Goal: Information Seeking & Learning: Learn about a topic

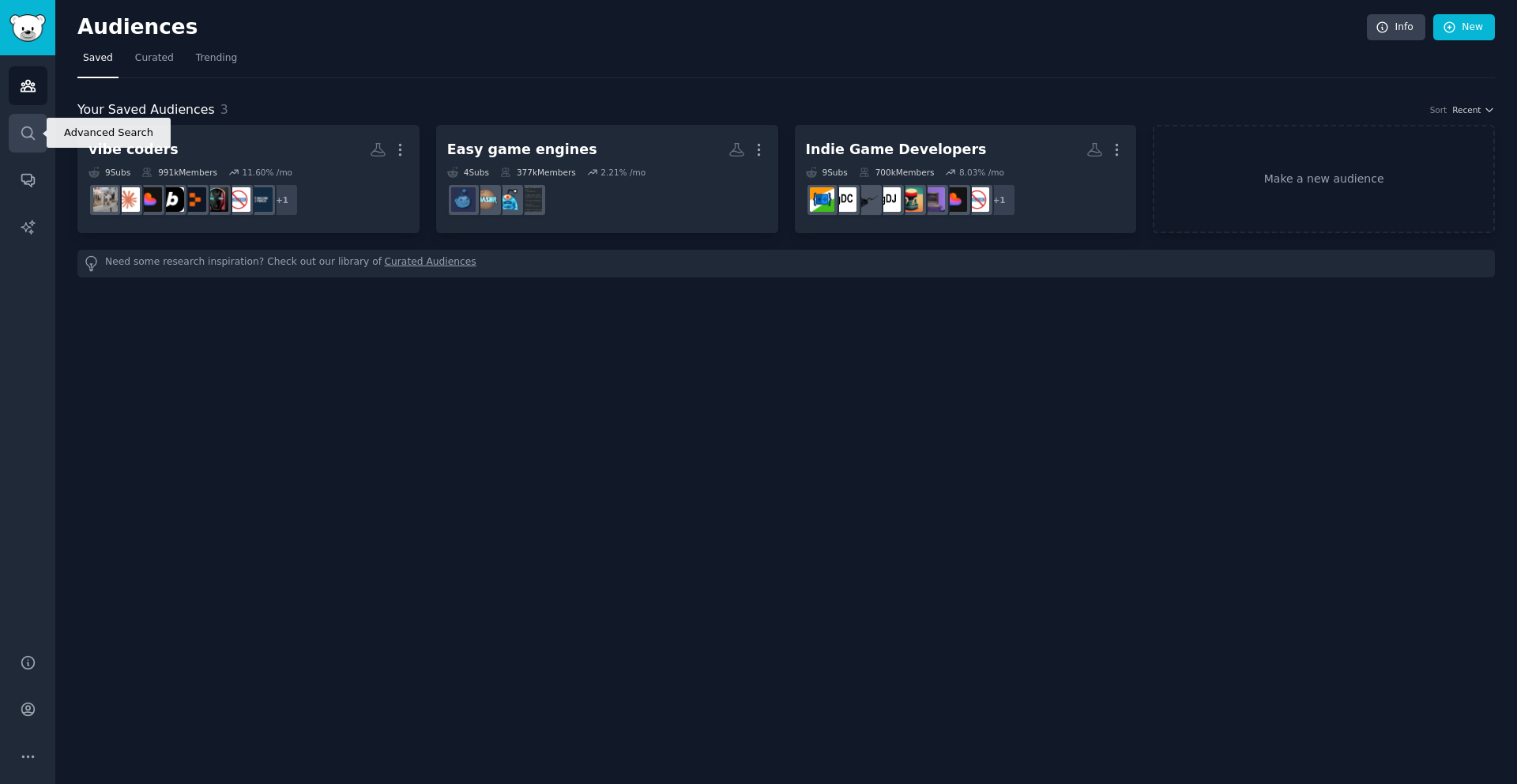
click at [38, 144] on link "Search" at bounding box center [28, 133] width 38 height 38
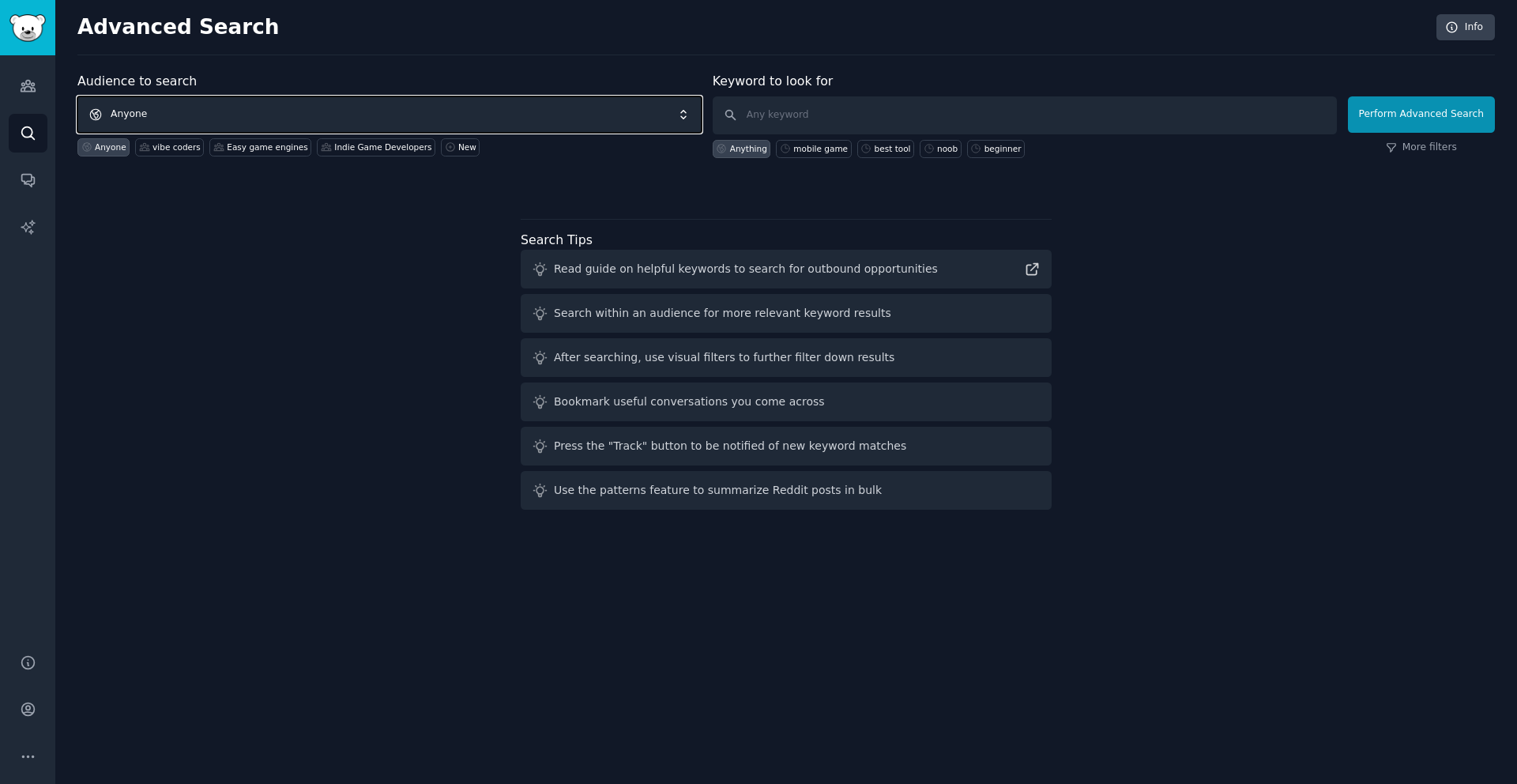
click at [315, 105] on span "Anyone" at bounding box center [390, 114] width 624 height 37
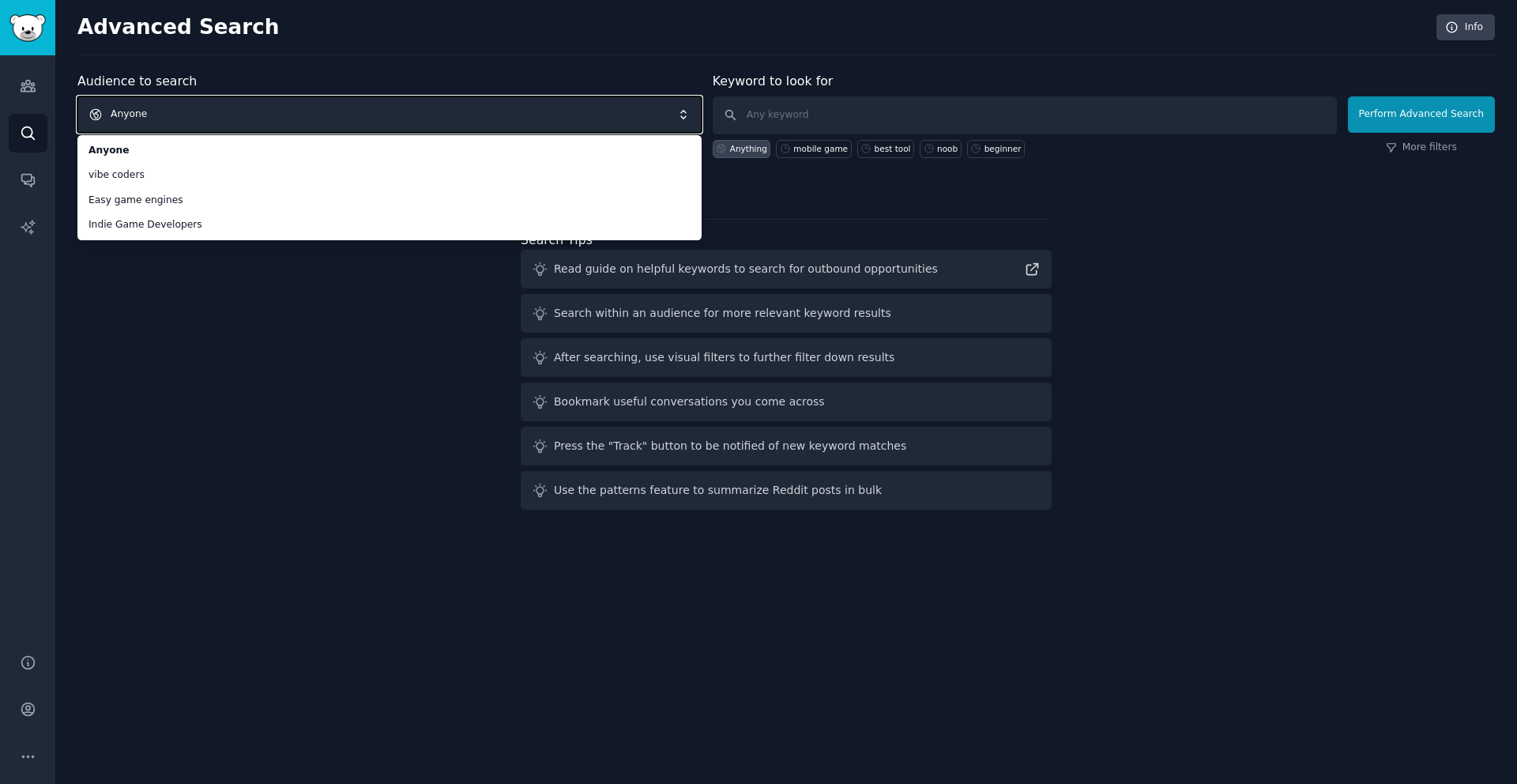
click at [237, 96] on span "Anyone" at bounding box center [390, 114] width 624 height 37
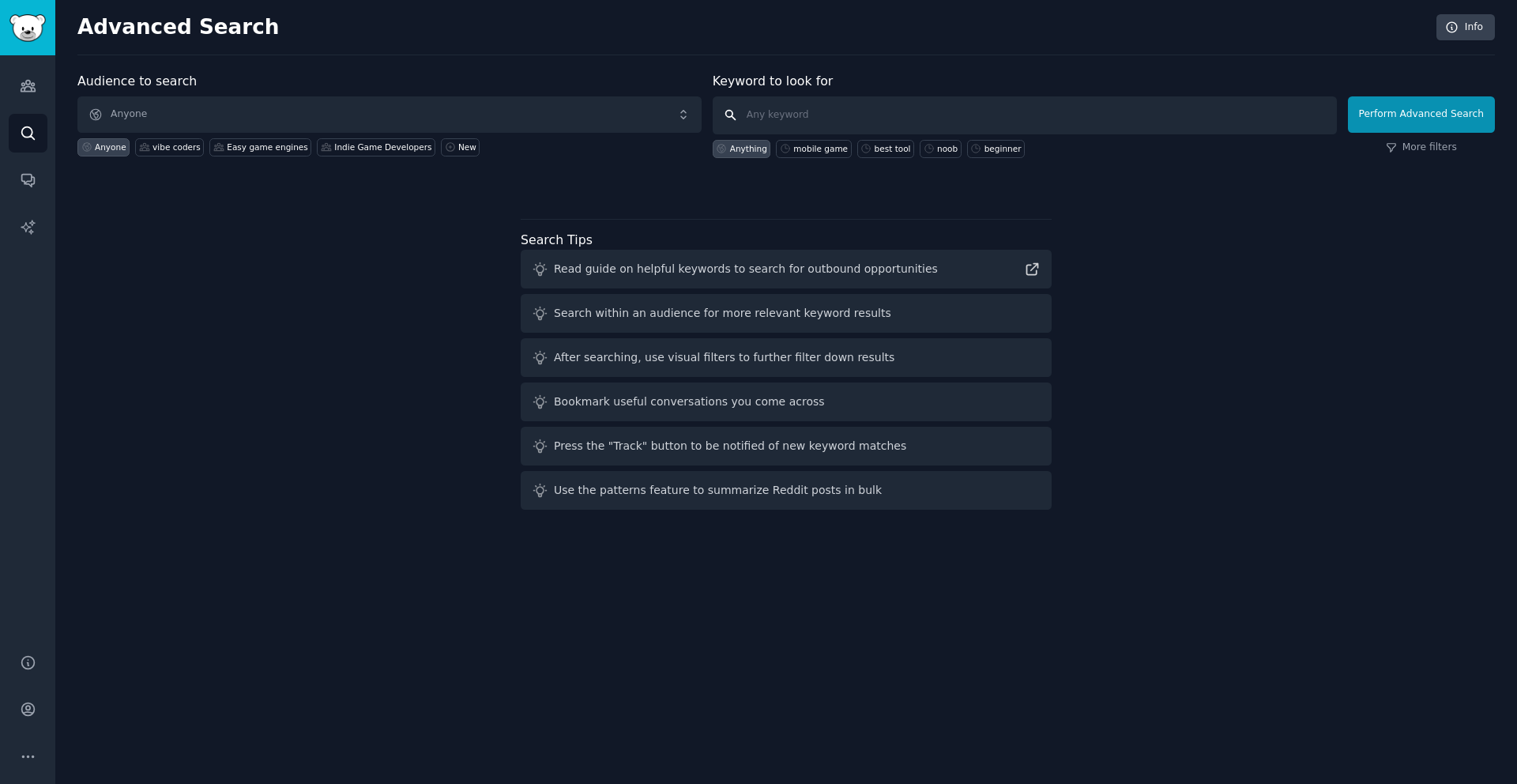
click at [820, 112] on input "text" at bounding box center [1025, 115] width 624 height 38
type input "-"
type input "showcase"
click button "Perform Advanced Search" at bounding box center [1422, 114] width 147 height 37
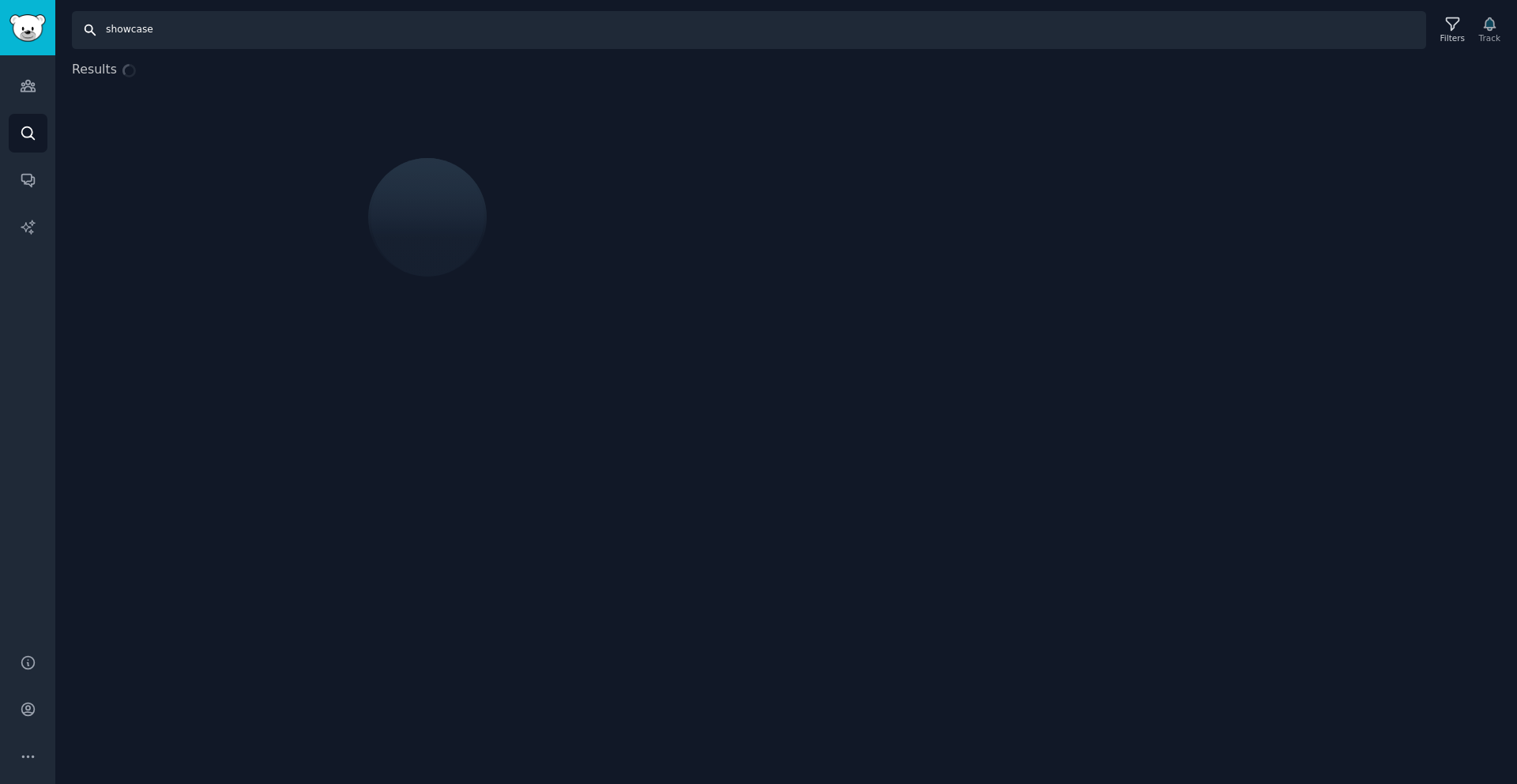
click at [342, 12] on input "showcase" at bounding box center [748, 30] width 1354 height 38
click at [377, 31] on input "showcase" at bounding box center [748, 30] width 1354 height 38
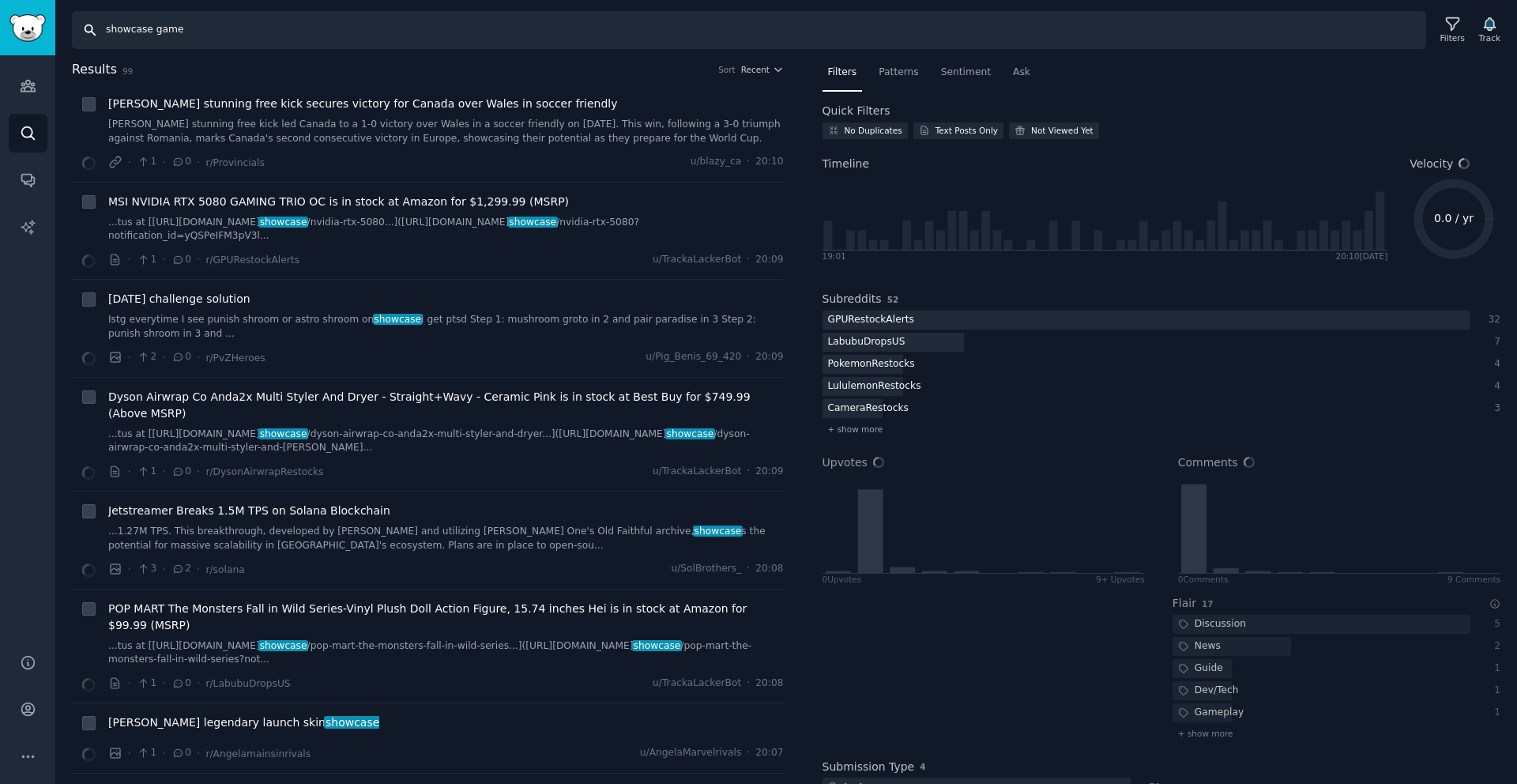
type input "showcase game"
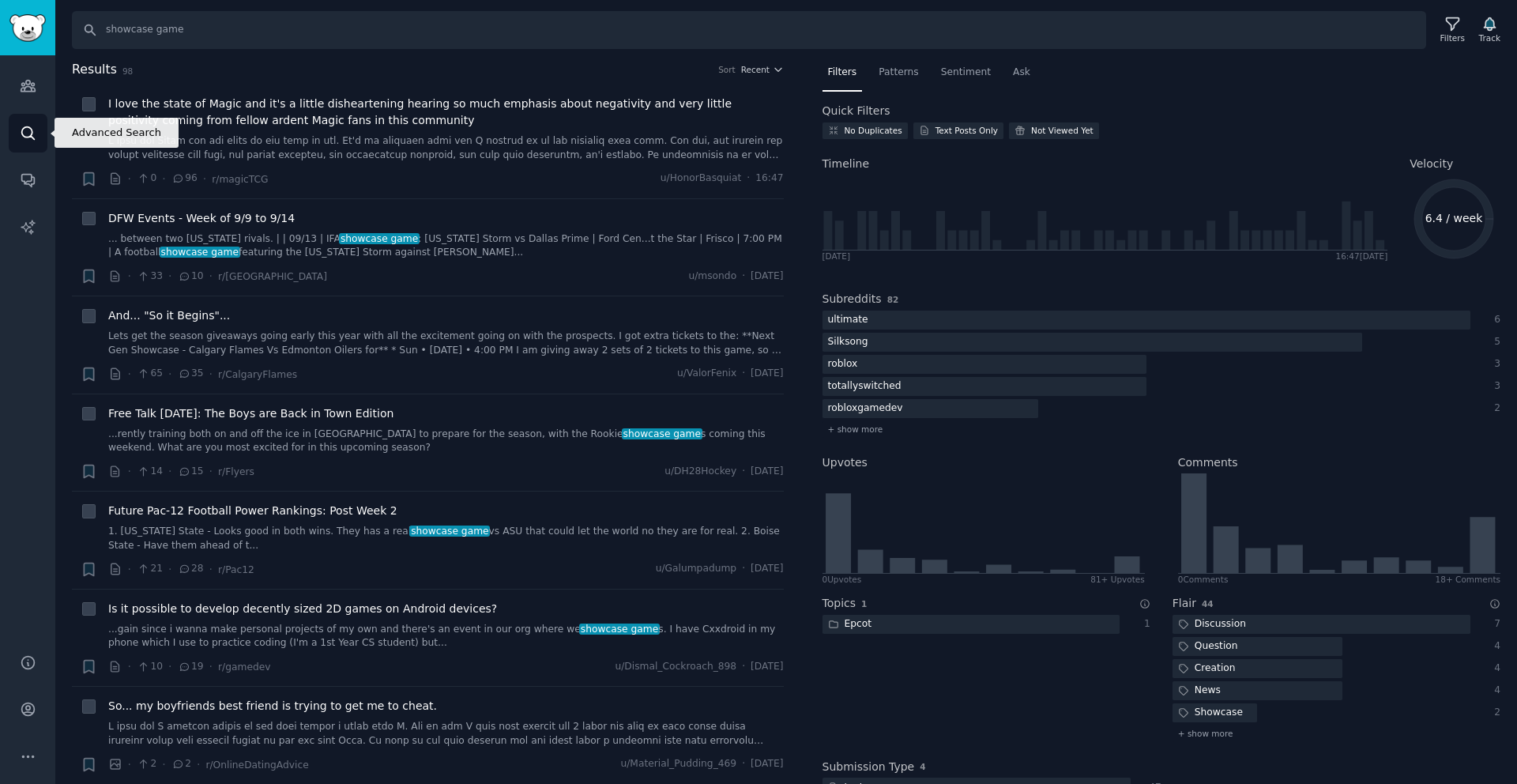
click at [34, 130] on icon "Sidebar" at bounding box center [28, 133] width 16 height 16
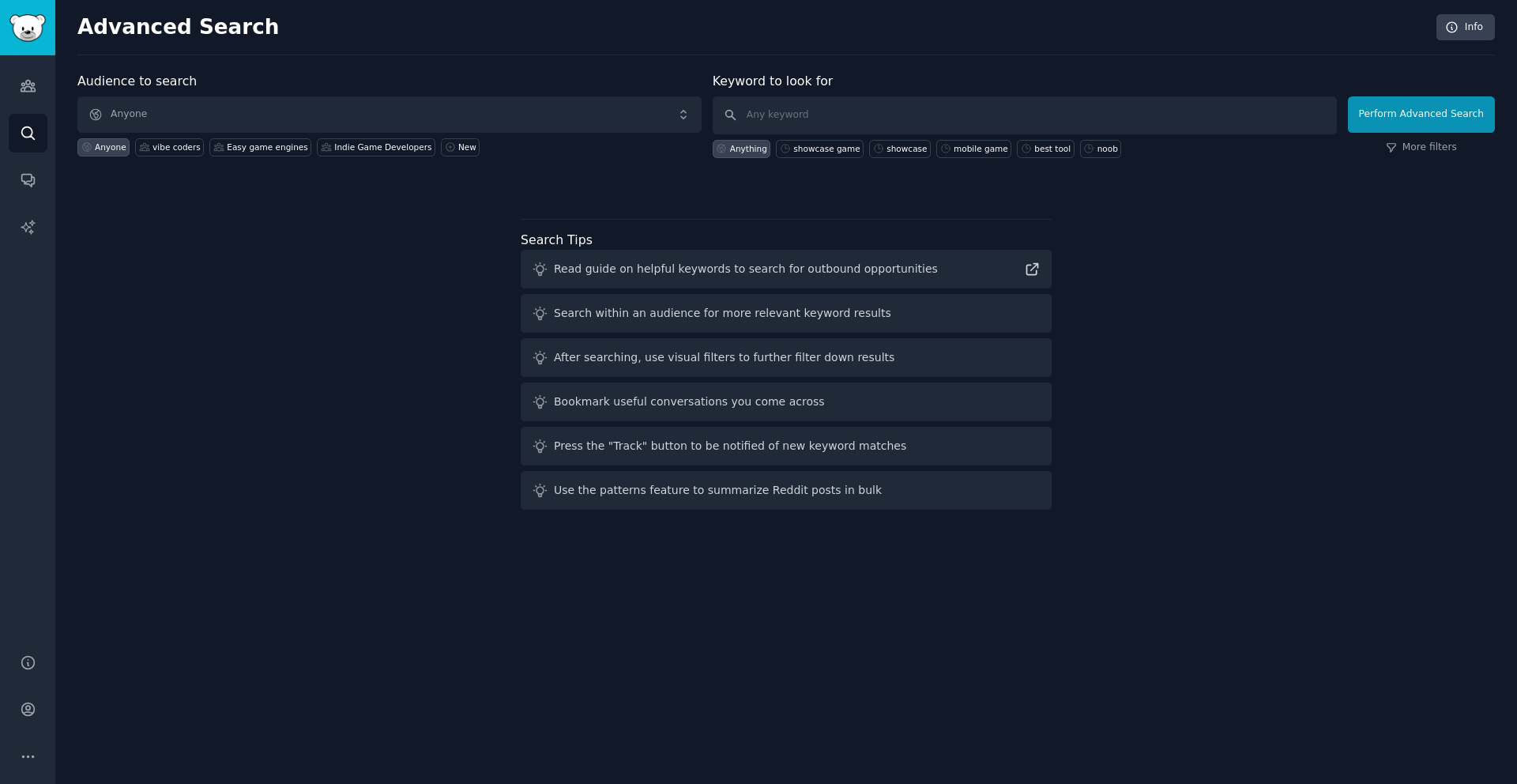
click at [17, 107] on div "Audiences Search Conversations AI Reports" at bounding box center [28, 345] width 55 height 579
click at [23, 92] on icon "Sidebar" at bounding box center [28, 86] width 16 height 16
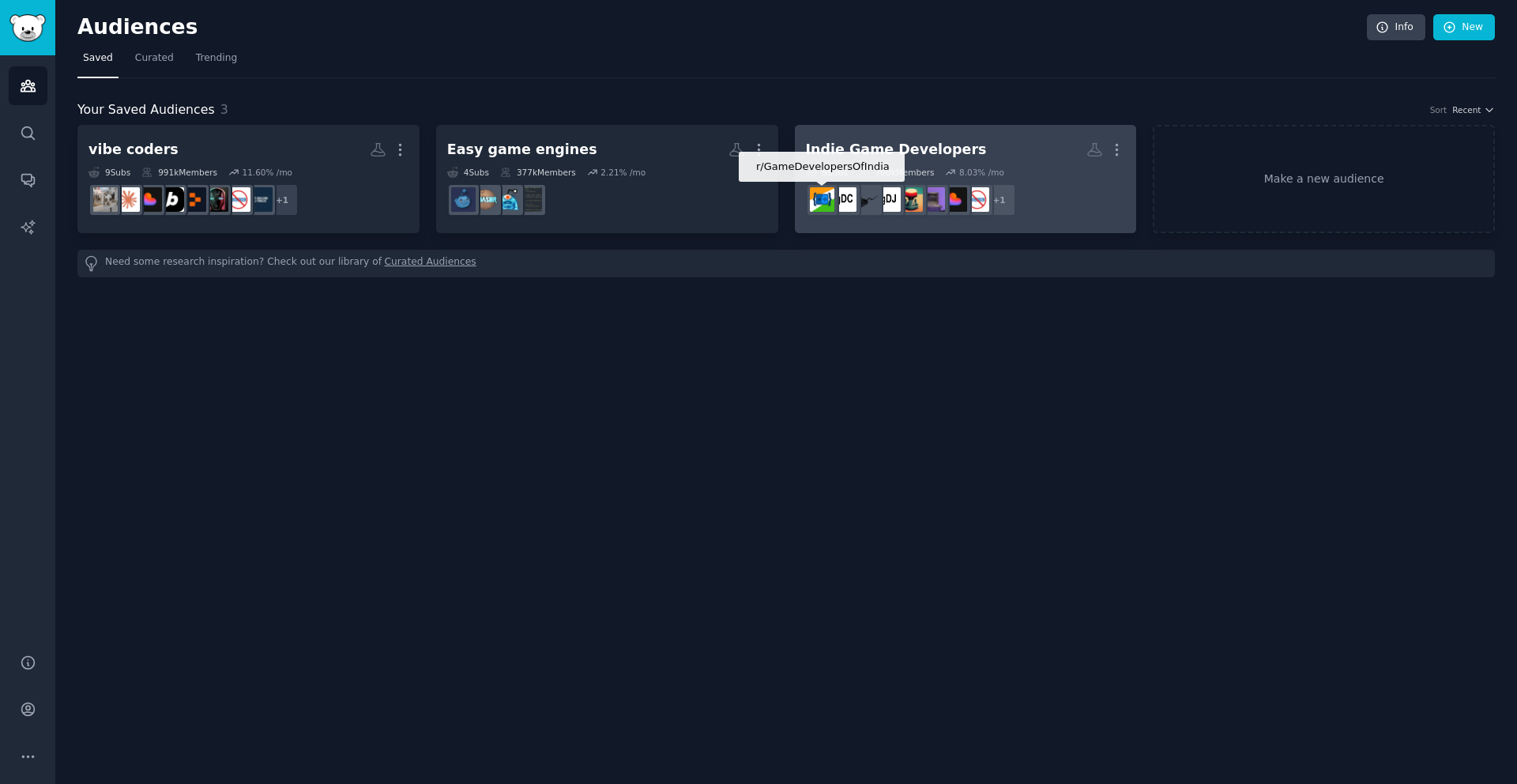
click at [823, 189] on img at bounding box center [822, 200] width 24 height 24
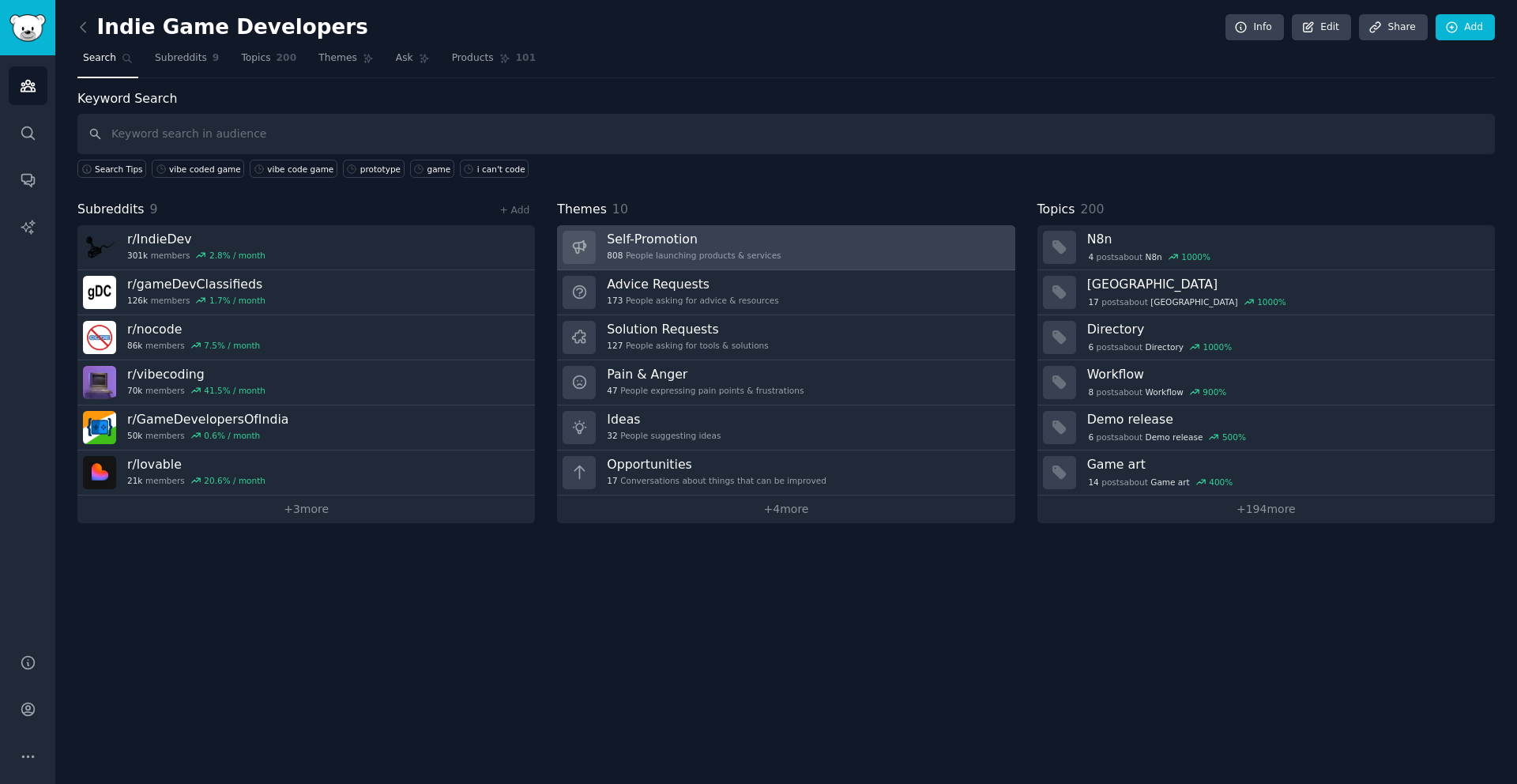
click at [942, 238] on link "Self-Promotion 808 People launching products & services" at bounding box center [785, 247] width 457 height 45
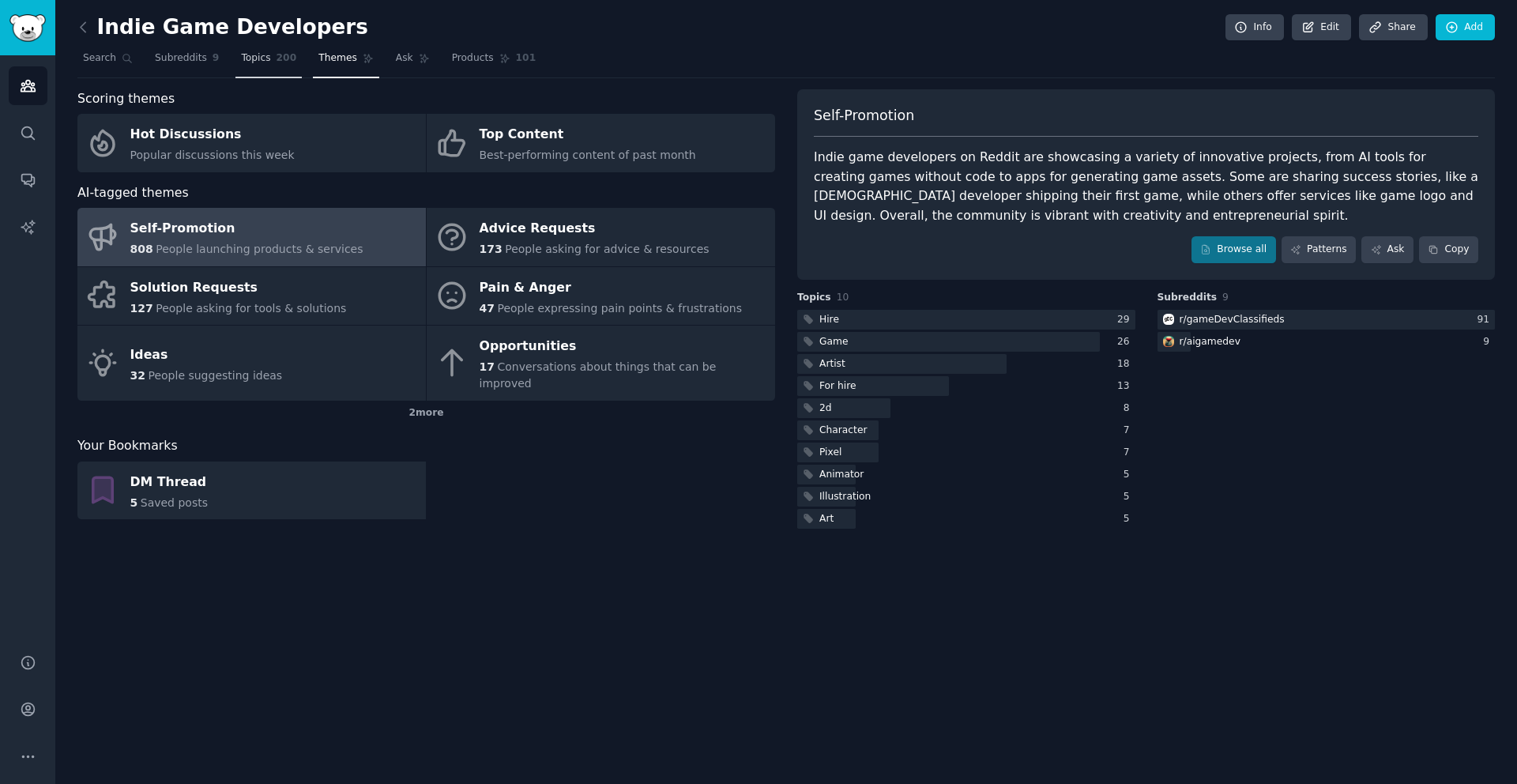
click at [281, 60] on span "200" at bounding box center [286, 58] width 20 height 14
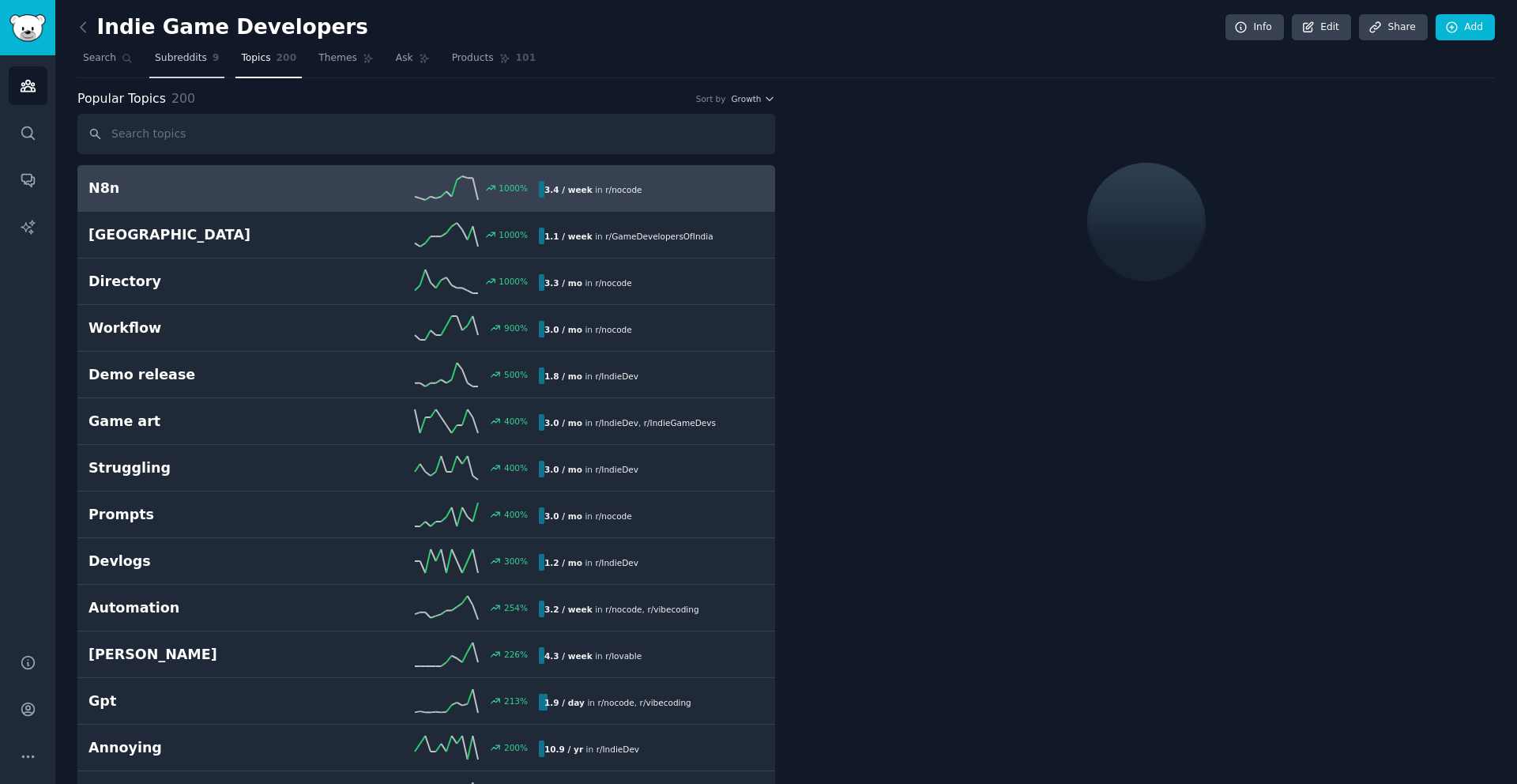
click at [168, 62] on span "Subreddits" at bounding box center [181, 58] width 52 height 14
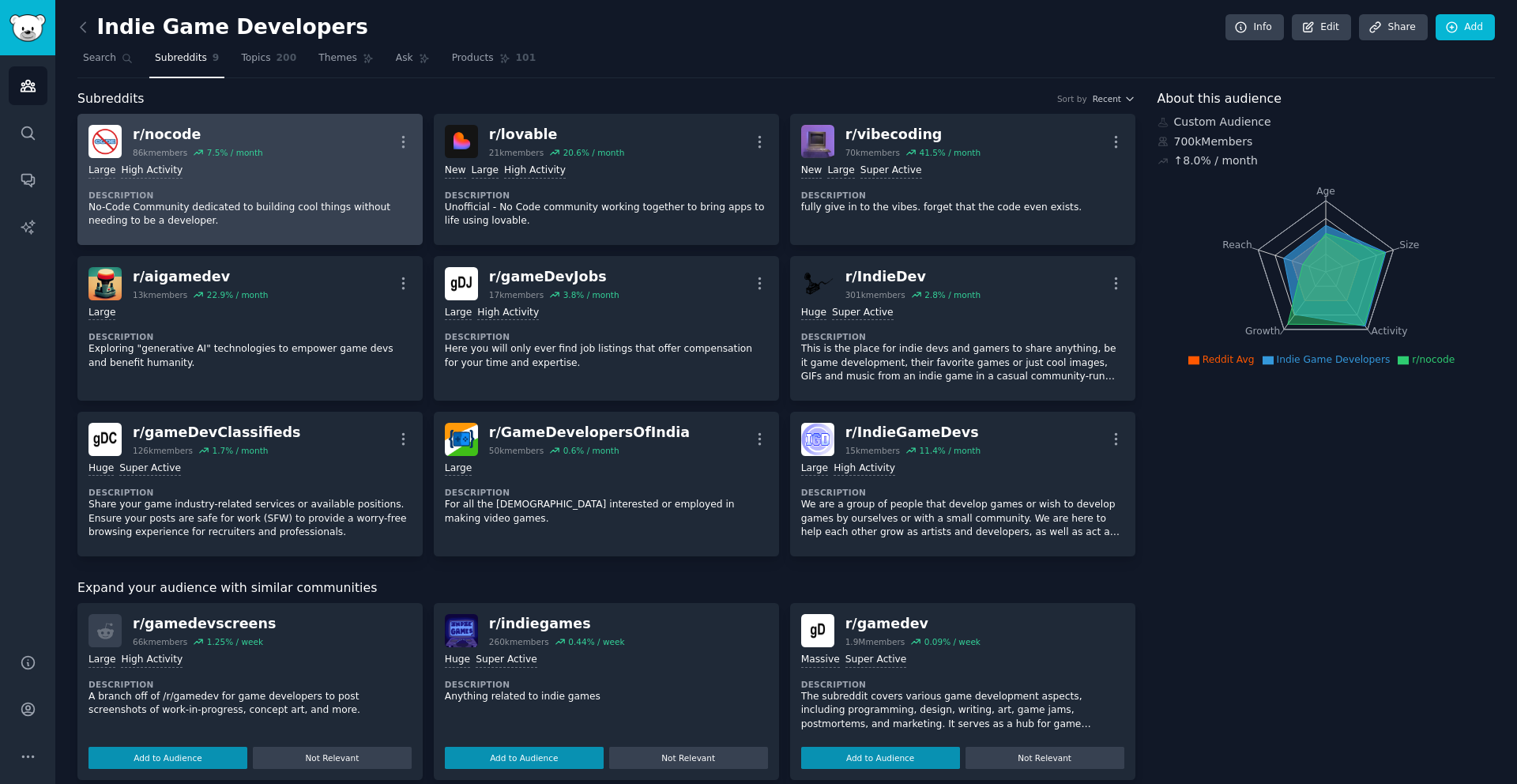
click at [145, 131] on div "r/ nocode" at bounding box center [198, 134] width 130 height 20
click at [397, 135] on icon "button" at bounding box center [404, 142] width 16 height 16
click at [171, 142] on div "r/ nocode" at bounding box center [198, 134] width 130 height 20
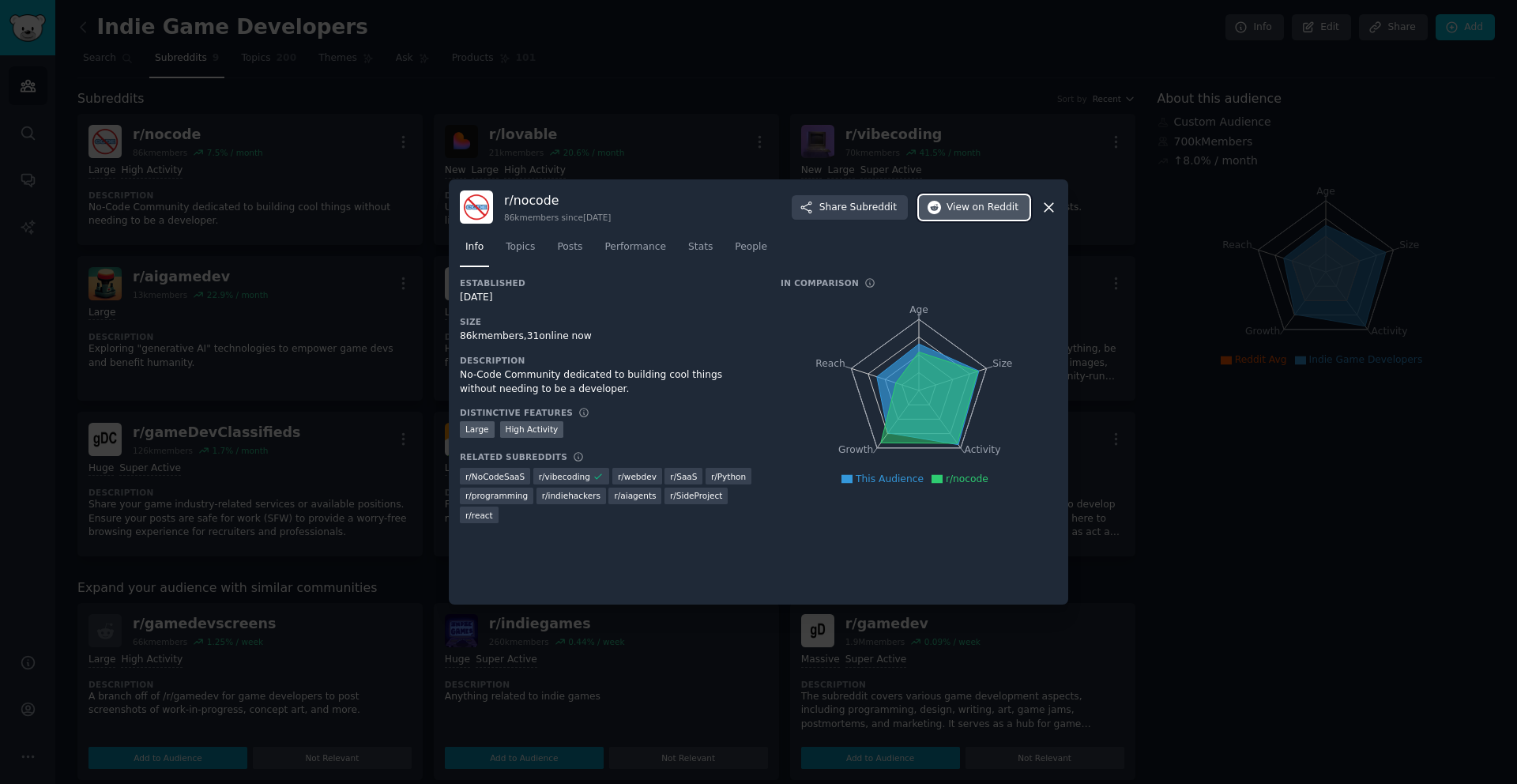
click at [979, 205] on span "on Reddit" at bounding box center [995, 207] width 46 height 14
